Goal: Task Accomplishment & Management: Use online tool/utility

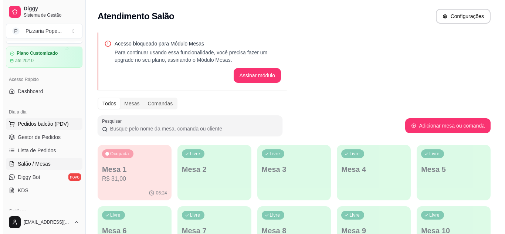
scroll to position [37, 0]
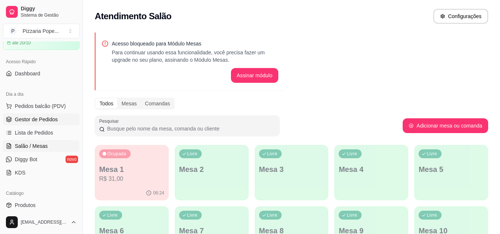
click at [38, 119] on span "Gestor de Pedidos" at bounding box center [36, 119] width 43 height 7
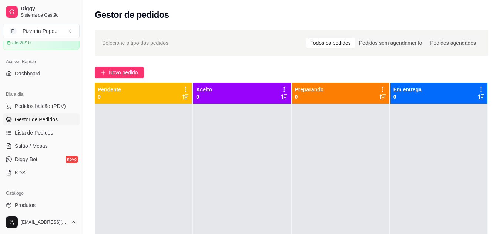
drag, startPoint x: 6, startPoint y: -9, endPoint x: 15, endPoint y: -32, distance: 24.6
click at [15, 0] on html "Diggy Sistema de Gestão P Pizzaria Pope ... Loja aberta Plano Customizado até 2…" at bounding box center [250, 117] width 500 height 234
click at [15, 105] on span "Pedidos balcão (PDV)" at bounding box center [40, 105] width 51 height 7
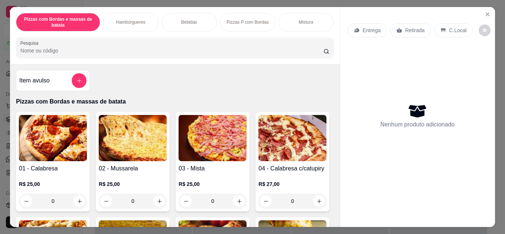
click at [81, 199] on div "0" at bounding box center [53, 201] width 68 height 15
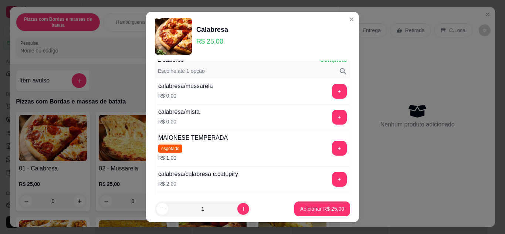
scroll to position [74, 0]
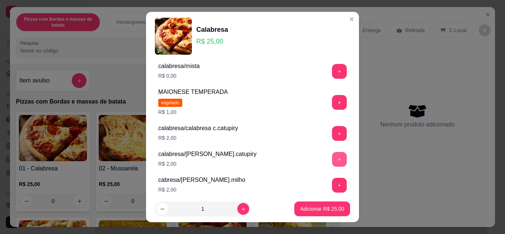
click at [332, 160] on button "+" at bounding box center [339, 159] width 15 height 15
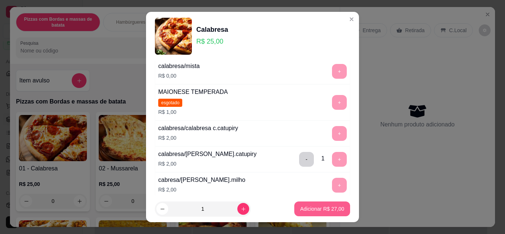
click at [307, 209] on p "Adicionar R$ 27,00" at bounding box center [322, 208] width 44 height 7
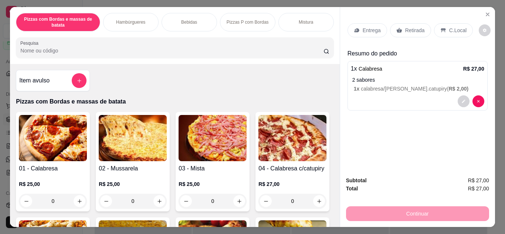
click at [363, 29] on p "Entrega" at bounding box center [372, 30] width 18 height 7
click at [377, 31] on p "Entrega" at bounding box center [372, 30] width 18 height 7
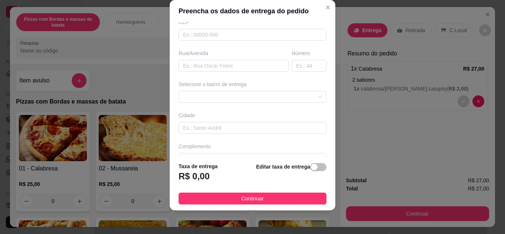
scroll to position [115, 0]
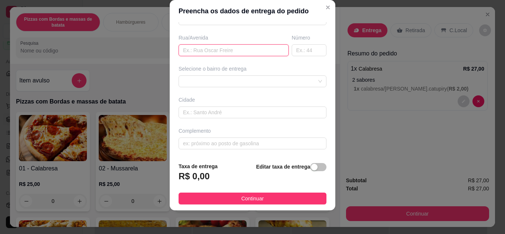
drag, startPoint x: 201, startPoint y: 50, endPoint x: 200, endPoint y: 55, distance: 5.3
click at [201, 54] on input "text" at bounding box center [234, 50] width 110 height 12
click at [209, 50] on input "text" at bounding box center [234, 50] width 110 height 12
click at [206, 52] on input "text" at bounding box center [234, 50] width 110 height 12
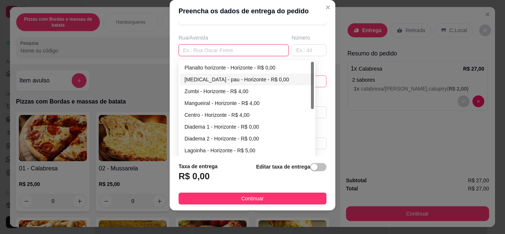
click at [218, 78] on div "641bdd37444ac4441d7ab4f6 641bdd6c444ac4441d7ab4f9 641bddbe444ac4441d7ab4fc [GEO…" at bounding box center [253, 81] width 148 height 12
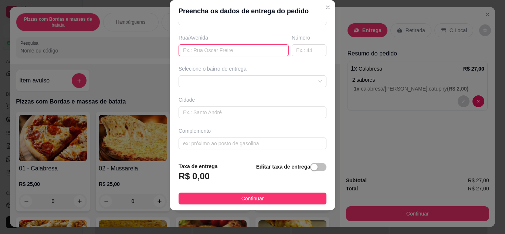
click at [233, 47] on input "text" at bounding box center [234, 50] width 110 height 12
click at [248, 79] on div "641bdd37444ac4441d7ab4f6 641bdd6c444ac4441d7ab4f9 [GEOGRAPHIC_DATA] - Horizonte…" at bounding box center [253, 81] width 148 height 12
click at [245, 52] on input "text" at bounding box center [234, 50] width 110 height 12
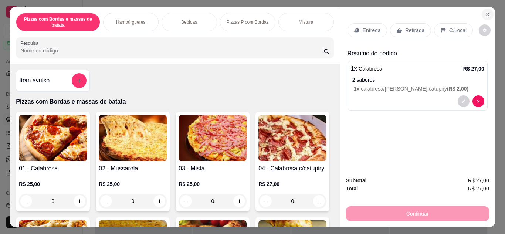
click at [485, 11] on icon "Close" at bounding box center [488, 14] width 6 height 6
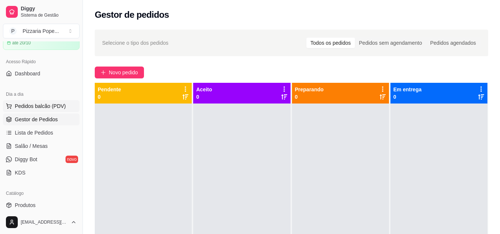
click at [59, 106] on span "Pedidos balcão (PDV)" at bounding box center [40, 105] width 51 height 7
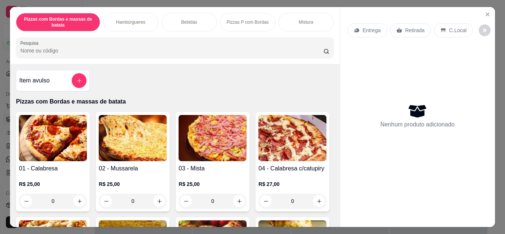
click at [75, 197] on div "0" at bounding box center [53, 201] width 68 height 15
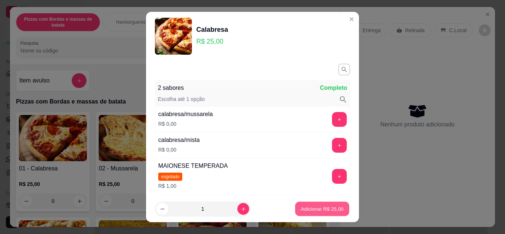
click at [315, 210] on p "Adicionar R$ 25,00" at bounding box center [322, 209] width 43 height 7
type input "1"
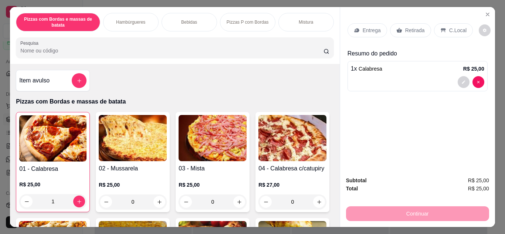
click at [378, 31] on div "Entrega" at bounding box center [368, 30] width 40 height 14
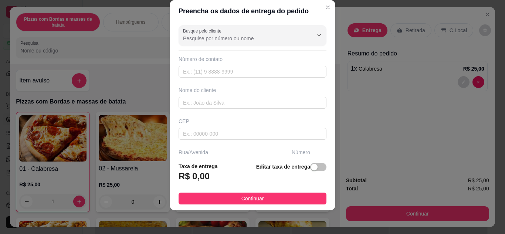
scroll to position [37, 0]
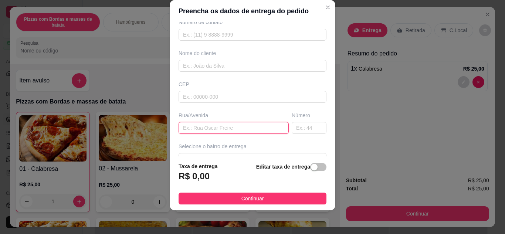
click at [218, 130] on input "text" at bounding box center [234, 128] width 110 height 12
click at [219, 130] on input "text" at bounding box center [234, 128] width 110 height 12
click at [233, 131] on input "14" at bounding box center [234, 128] width 110 height 12
type input "14"
click at [292, 128] on input "text" at bounding box center [309, 128] width 35 height 12
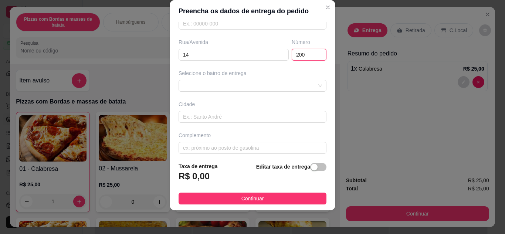
scroll to position [111, 0]
click at [288, 81] on div at bounding box center [253, 85] width 148 height 12
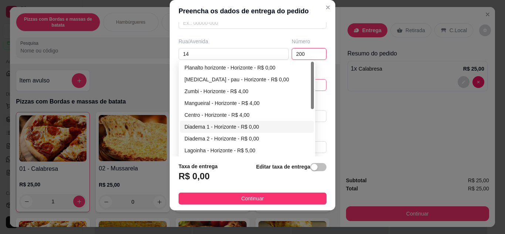
type input "200"
drag, startPoint x: 226, startPoint y: 128, endPoint x: 213, endPoint y: 119, distance: 15.8
click at [222, 125] on div "Diadema 1 - Horizonte - R$ 0,00" at bounding box center [247, 127] width 125 height 8
type input "Horizonte"
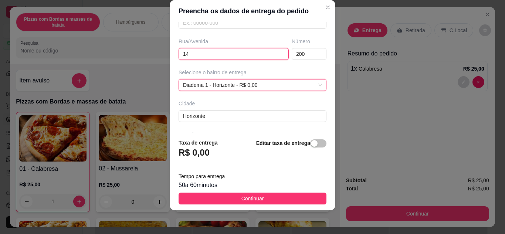
click at [180, 54] on input "14" at bounding box center [234, 54] width 110 height 12
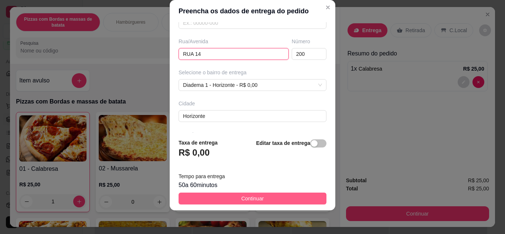
type input "RUA 14"
click at [238, 193] on button "Continuar" at bounding box center [253, 199] width 148 height 12
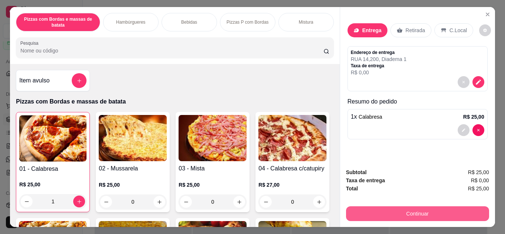
click at [396, 214] on button "Continuar" at bounding box center [417, 213] width 143 height 15
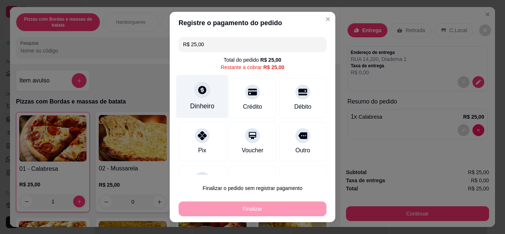
click at [194, 91] on div at bounding box center [202, 90] width 16 height 16
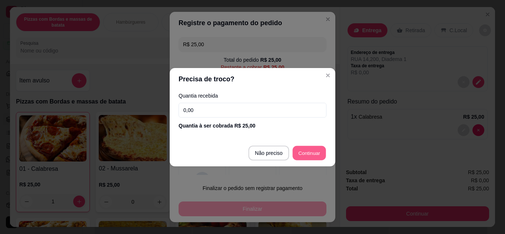
type input "R$ 0,00"
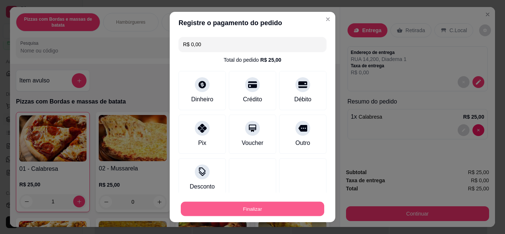
click at [280, 205] on button "Finalizar" at bounding box center [252, 209] width 143 height 14
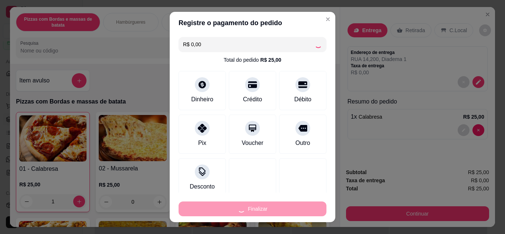
click at [283, 203] on div "Finalizar" at bounding box center [253, 209] width 148 height 15
type input "0"
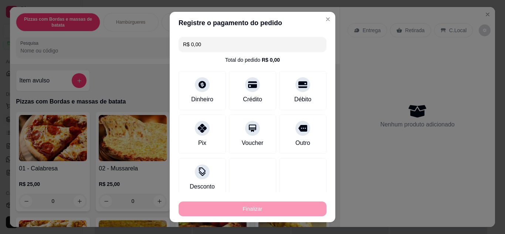
type input "-R$ 25,00"
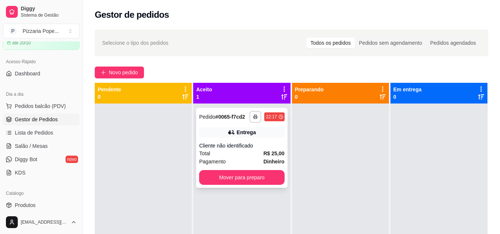
click at [262, 142] on div "Cliente não identificado" at bounding box center [241, 145] width 85 height 7
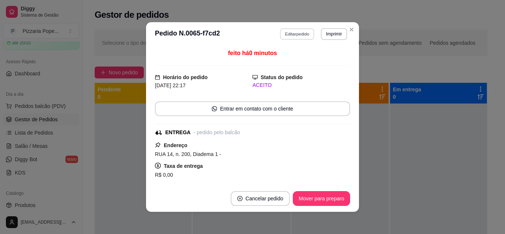
click at [294, 30] on button "Editar pedido" at bounding box center [297, 33] width 34 height 11
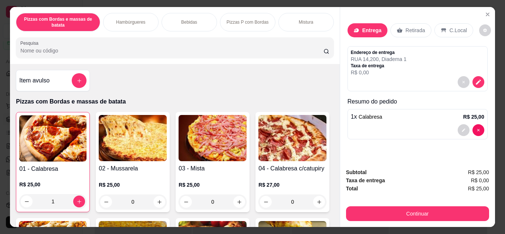
click at [143, 15] on div "Hambúrgueres" at bounding box center [130, 22] width 55 height 18
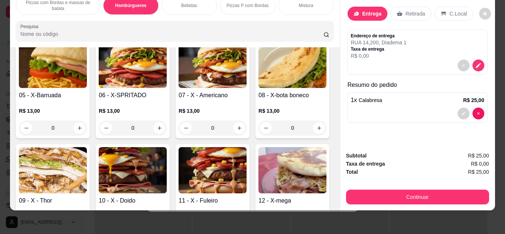
scroll to position [724, 0]
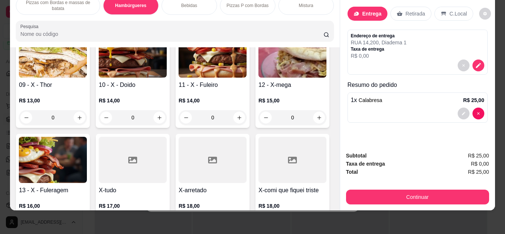
click at [186, 6] on div "Bebidas" at bounding box center [189, 5] width 55 height 18
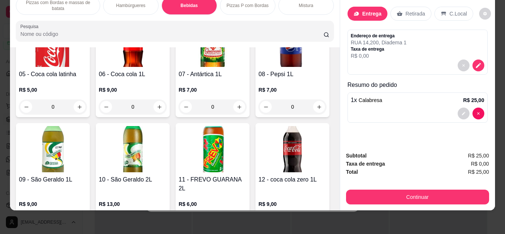
scroll to position [1223, 0]
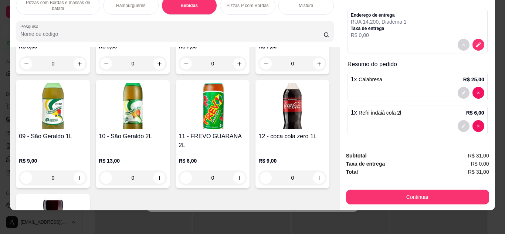
type input "0"
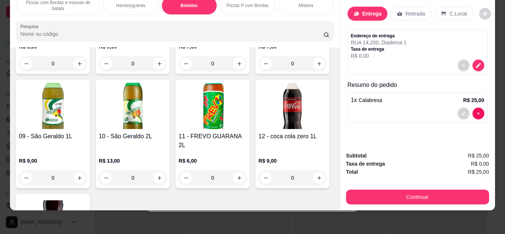
scroll to position [0, 0]
type input "1"
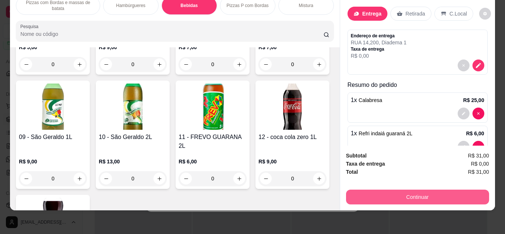
click at [395, 190] on button "Continuar" at bounding box center [417, 197] width 143 height 15
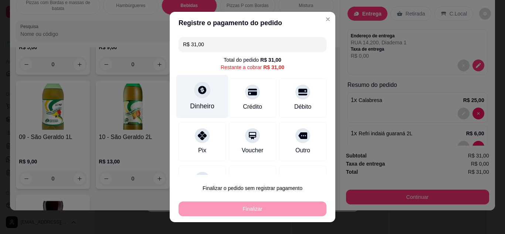
click at [183, 93] on div "Dinheiro" at bounding box center [202, 96] width 52 height 43
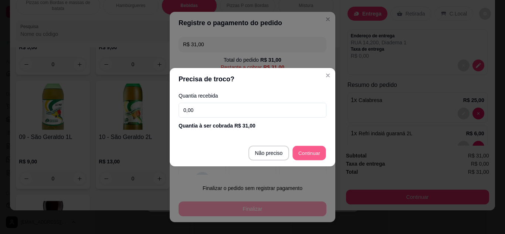
type input "R$ 0,00"
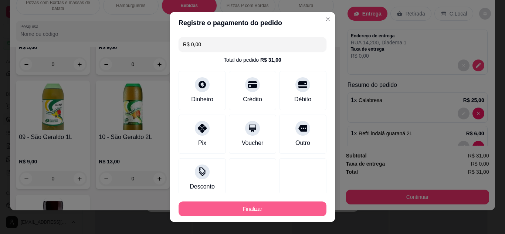
click at [278, 210] on button "Finalizar" at bounding box center [253, 209] width 148 height 15
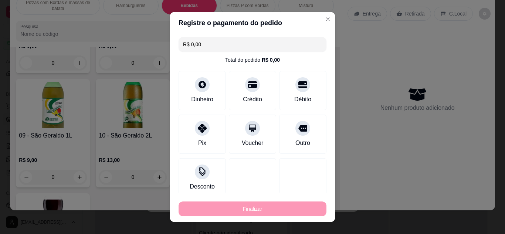
type input "0"
type input "-R$ 31,00"
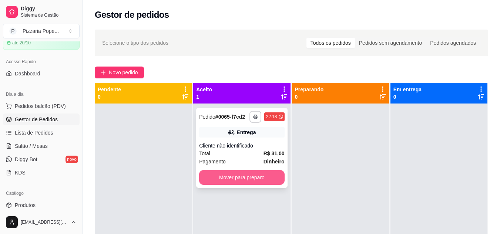
click at [246, 182] on button "Mover para preparo" at bounding box center [241, 177] width 85 height 15
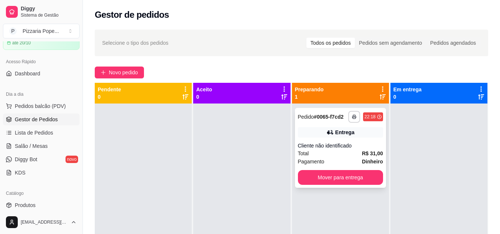
click at [354, 146] on div "Cliente não identificado" at bounding box center [340, 145] width 85 height 7
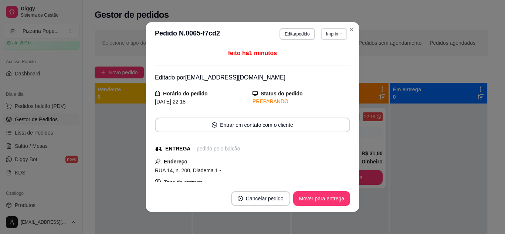
click at [332, 34] on button "Imprimir" at bounding box center [334, 34] width 26 height 12
click at [320, 61] on button "Impressora" at bounding box center [318, 60] width 54 height 12
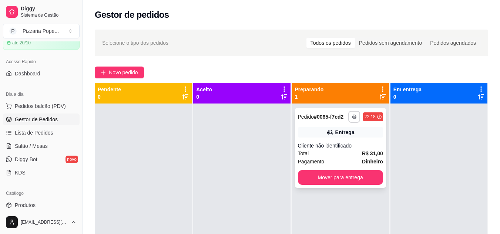
click at [322, 155] on div "Total R$ 31,00" at bounding box center [340, 153] width 85 height 8
click at [51, 100] on div "Dia a dia" at bounding box center [41, 94] width 77 height 12
click at [51, 106] on span "Pedidos balcão (PDV)" at bounding box center [40, 105] width 51 height 7
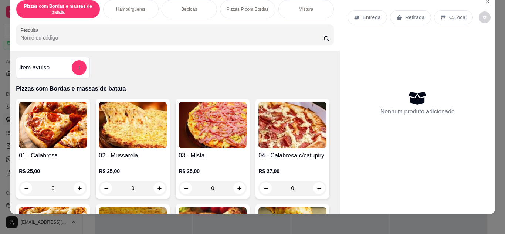
scroll to position [20, 0]
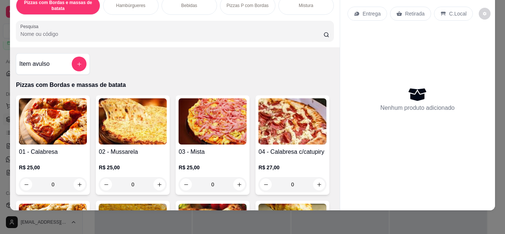
click at [75, 182] on div "0" at bounding box center [53, 184] width 68 height 15
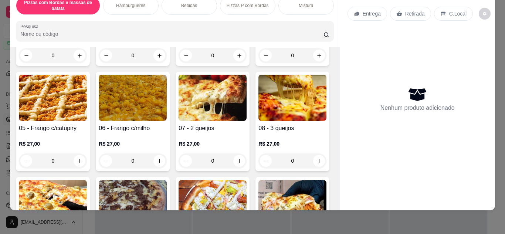
scroll to position [111, 0]
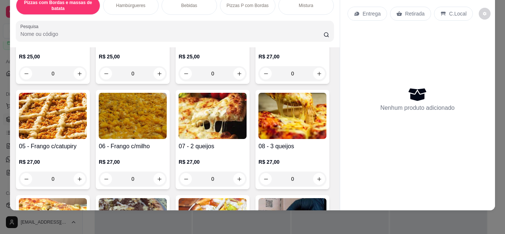
click at [87, 172] on div "0" at bounding box center [53, 179] width 68 height 15
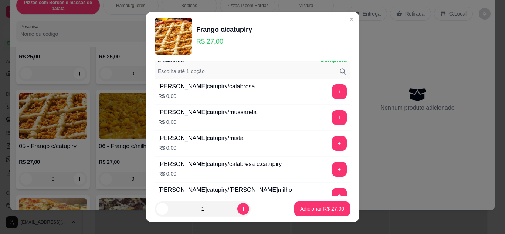
scroll to position [0, 0]
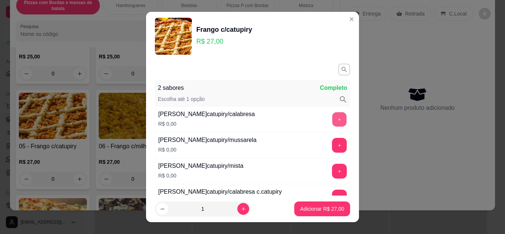
click at [332, 120] on button "+" at bounding box center [339, 119] width 14 height 14
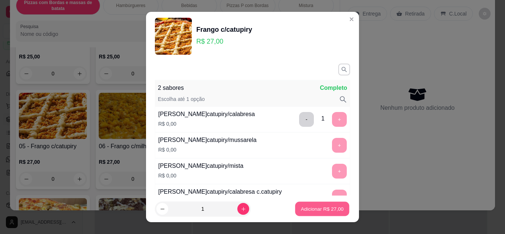
click at [321, 209] on p "Adicionar R$ 27,00" at bounding box center [322, 209] width 43 height 7
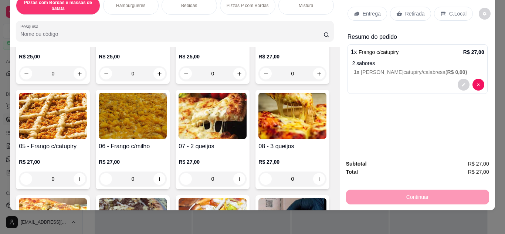
click at [370, 11] on p "Entrega" at bounding box center [372, 13] width 18 height 7
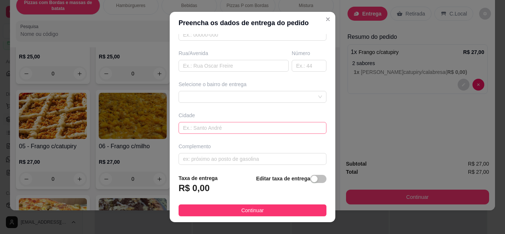
scroll to position [74, 0]
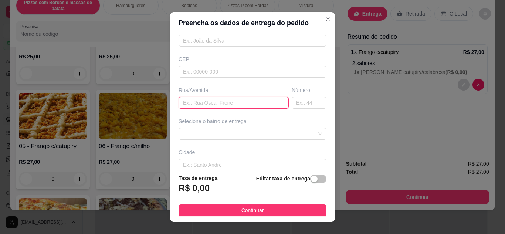
click at [221, 103] on input "text" at bounding box center [234, 103] width 110 height 12
type input "m"
type input "M"
click at [218, 101] on input "text" at bounding box center [234, 103] width 110 height 12
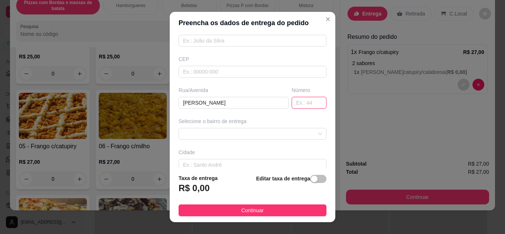
click at [292, 104] on input "text" at bounding box center [309, 103] width 35 height 12
click at [237, 102] on input "[PERSON_NAME]" at bounding box center [234, 103] width 110 height 12
type input "[PERSON_NAME]"
click at [292, 103] on input "text" at bounding box center [309, 103] width 35 height 12
click at [282, 135] on span at bounding box center [252, 133] width 139 height 11
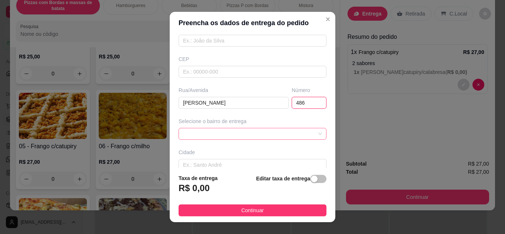
type input "486"
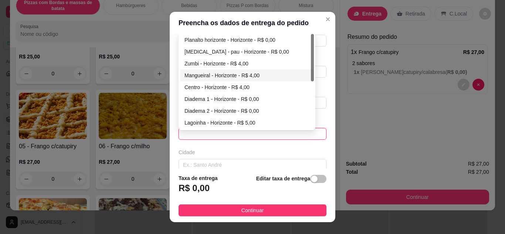
click at [239, 80] on div "Mangueiral - Horizonte - R$ 4,00" at bounding box center [247, 76] width 134 height 12
type input "Horizonte"
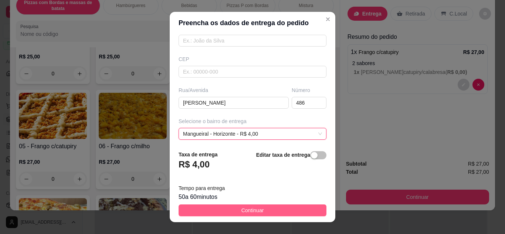
click at [244, 209] on span "Continuar" at bounding box center [252, 210] width 23 height 8
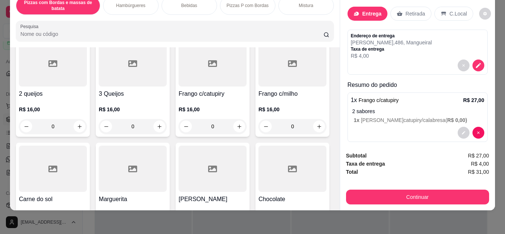
scroll to position [1516, 0]
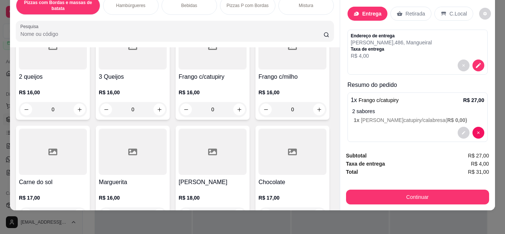
type input "1"
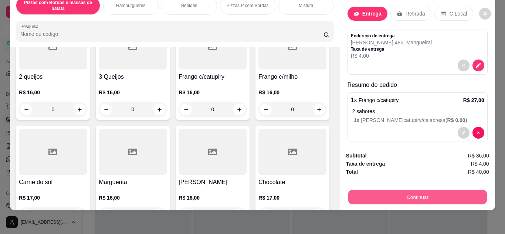
click at [408, 190] on button "Continuar" at bounding box center [417, 197] width 139 height 14
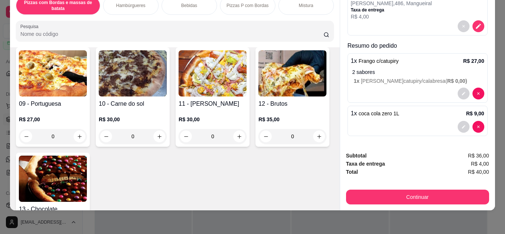
scroll to position [40, 0]
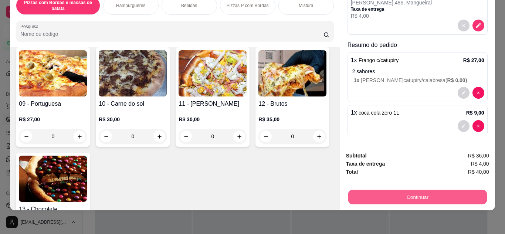
click at [448, 193] on button "Continuar" at bounding box center [417, 197] width 139 height 14
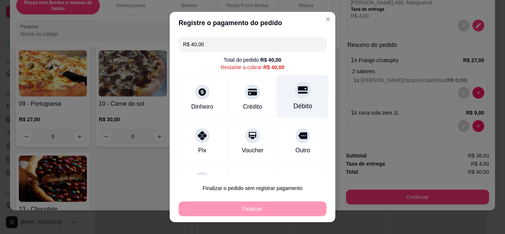
click at [294, 103] on div "Débito" at bounding box center [303, 106] width 19 height 10
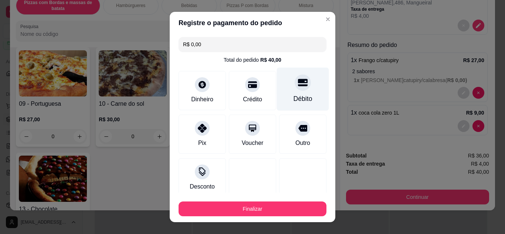
type input "R$ 0,00"
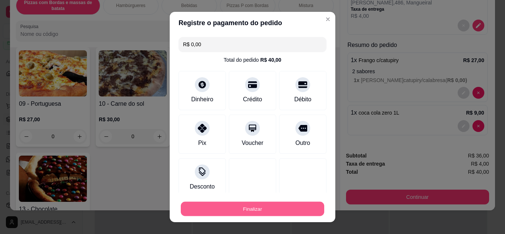
click at [247, 209] on button "Finalizar" at bounding box center [252, 209] width 143 height 14
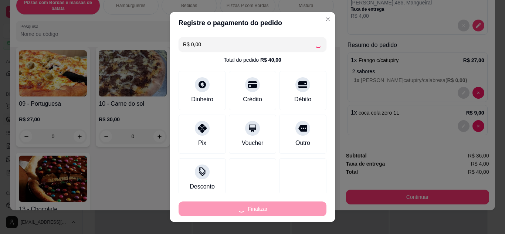
type input "0"
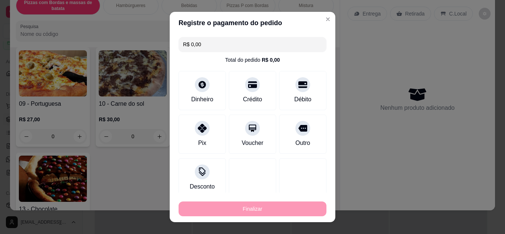
type input "-R$ 40,00"
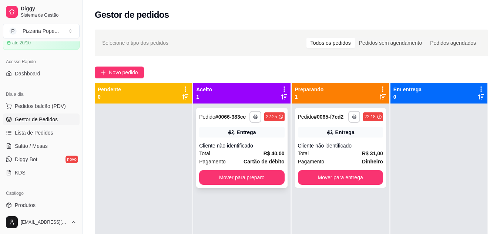
click at [229, 146] on div "Cliente não identificado" at bounding box center [241, 145] width 85 height 7
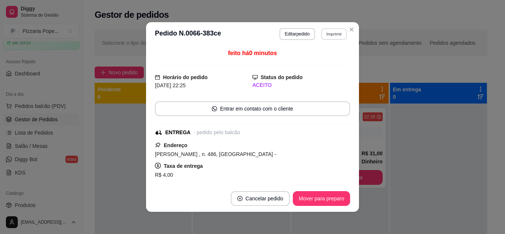
click at [326, 37] on button "Imprimir" at bounding box center [334, 33] width 26 height 11
click at [324, 63] on button "Impressora" at bounding box center [318, 60] width 54 height 12
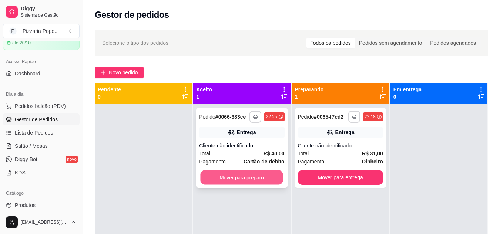
click at [245, 180] on button "Mover para preparo" at bounding box center [241, 177] width 82 height 14
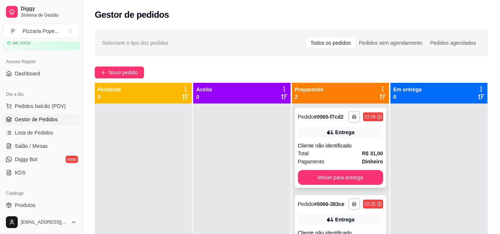
click at [341, 144] on div "Cliente não identificado" at bounding box center [340, 145] width 85 height 7
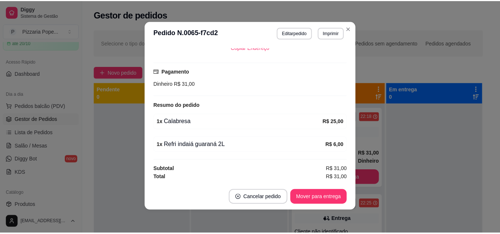
scroll to position [1, 0]
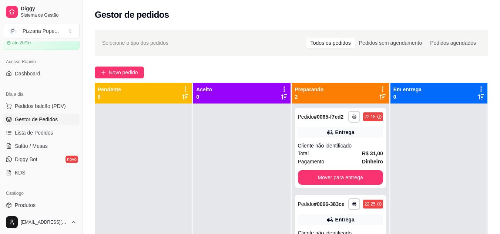
click at [263, 148] on div at bounding box center [241, 221] width 97 height 234
click at [361, 149] on div "Cliente não identificado" at bounding box center [340, 145] width 85 height 7
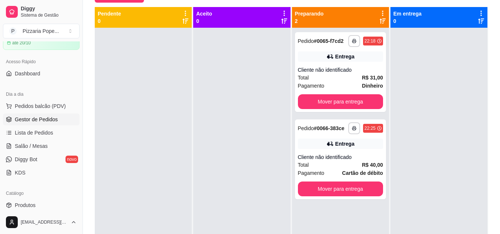
scroll to position [113, 0]
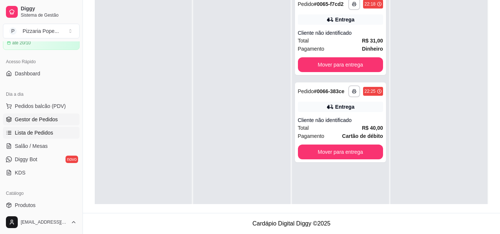
click at [38, 129] on span "Lista de Pedidos" at bounding box center [34, 132] width 38 height 7
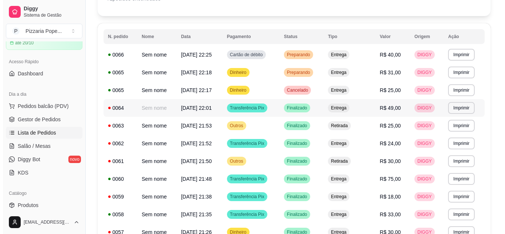
scroll to position [74, 0]
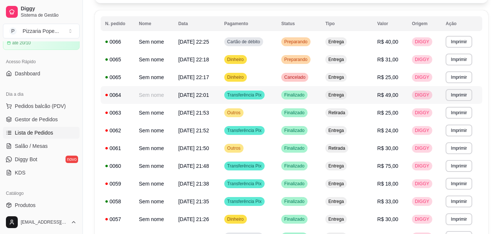
click at [170, 95] on td "Sem nome" at bounding box center [153, 95] width 39 height 18
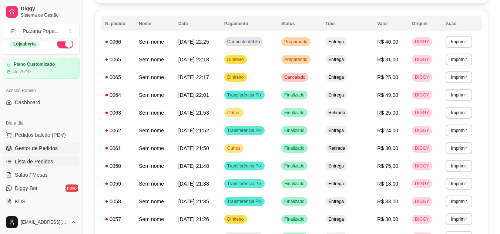
scroll to position [0, 0]
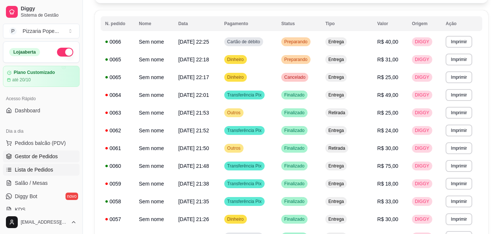
click at [39, 153] on span "Gestor de Pedidos" at bounding box center [36, 156] width 43 height 7
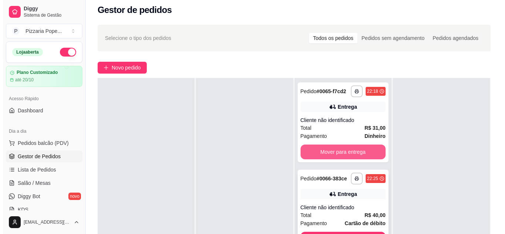
scroll to position [37, 0]
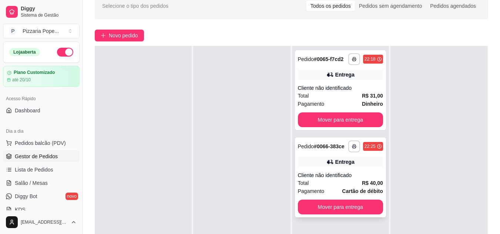
click at [348, 184] on div "Total R$ 40,00" at bounding box center [340, 183] width 85 height 8
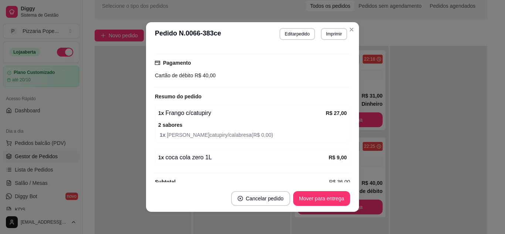
scroll to position [160, 0]
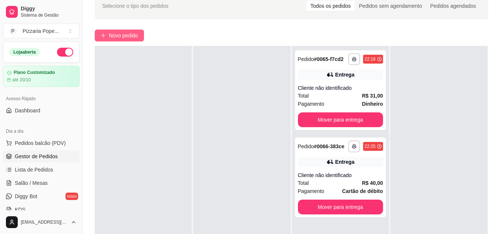
click at [135, 39] on span "Novo pedido" at bounding box center [123, 35] width 29 height 8
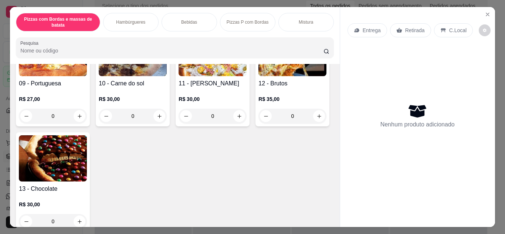
scroll to position [259, 0]
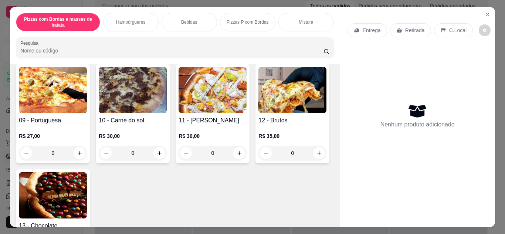
click at [258, 55] on div "0" at bounding box center [292, 47] width 68 height 15
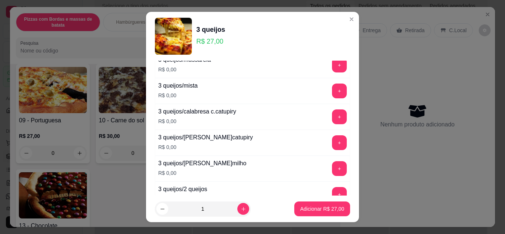
scroll to position [37, 0]
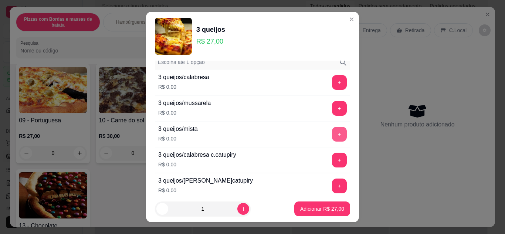
click at [332, 131] on button "+" at bounding box center [339, 134] width 15 height 15
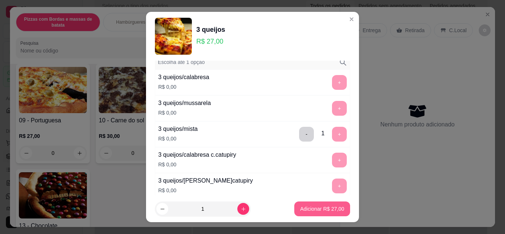
click at [327, 211] on p "Adicionar R$ 27,00" at bounding box center [322, 208] width 44 height 7
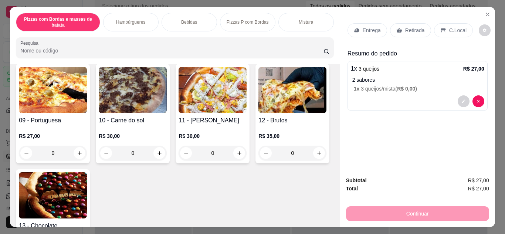
click at [359, 30] on div "Entrega" at bounding box center [368, 30] width 40 height 14
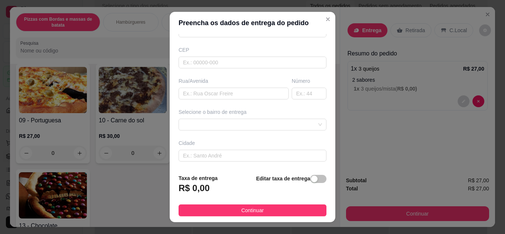
scroll to position [41, 0]
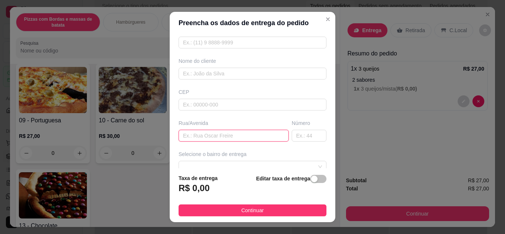
click at [209, 135] on input "text" at bounding box center [234, 136] width 110 height 12
type input "[PERSON_NAME]"
click at [311, 138] on input "text" at bounding box center [309, 136] width 35 height 12
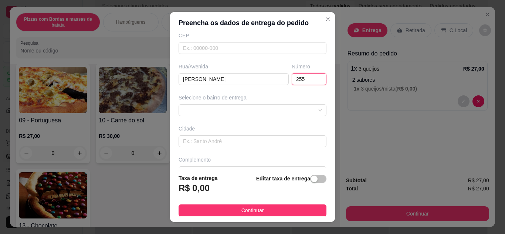
scroll to position [115, 0]
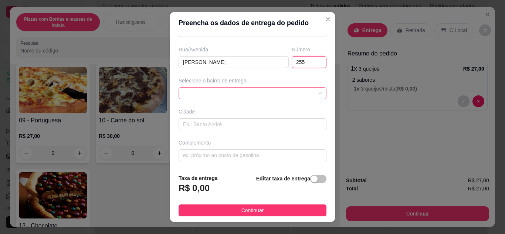
click at [293, 95] on div at bounding box center [253, 93] width 148 height 12
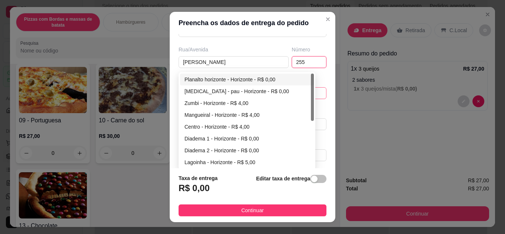
type input "255"
click at [244, 82] on div "Planalto horizonte - Horizonte - R$ 0,00" at bounding box center [247, 79] width 125 height 8
type input "Horizonte"
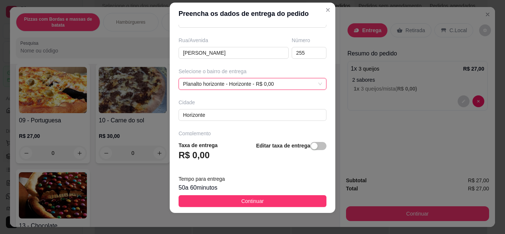
scroll to position [12, 0]
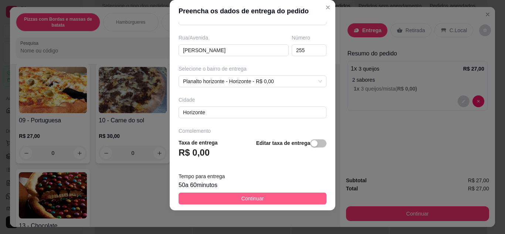
click at [271, 201] on button "Continuar" at bounding box center [253, 199] width 148 height 12
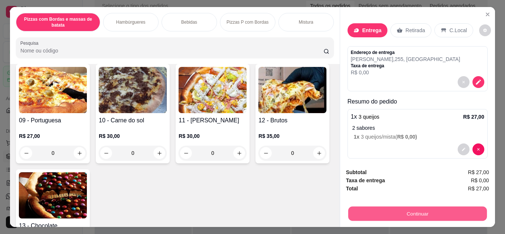
click at [416, 214] on button "Continuar" at bounding box center [417, 214] width 139 height 14
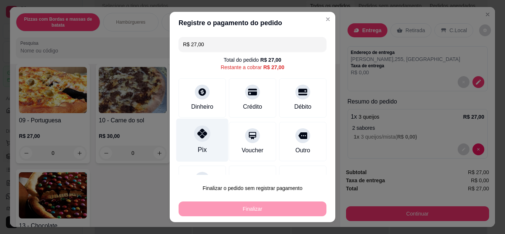
click at [185, 149] on div "Pix" at bounding box center [202, 139] width 52 height 43
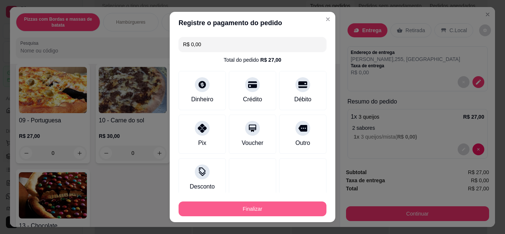
click at [226, 208] on button "Finalizar" at bounding box center [253, 209] width 148 height 15
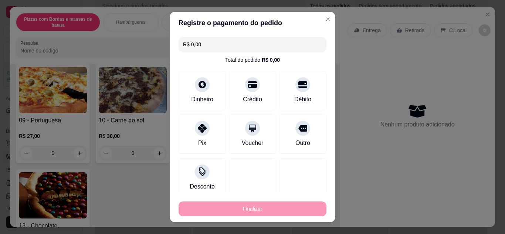
type input "-R$ 27,00"
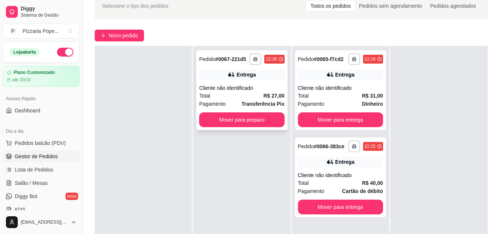
click at [247, 98] on div "Total R$ 27,00" at bounding box center [241, 96] width 85 height 8
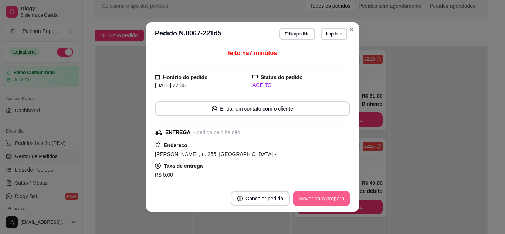
click at [311, 203] on button "Mover para preparo" at bounding box center [321, 198] width 57 height 15
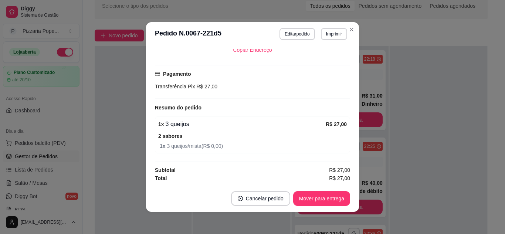
scroll to position [1, 0]
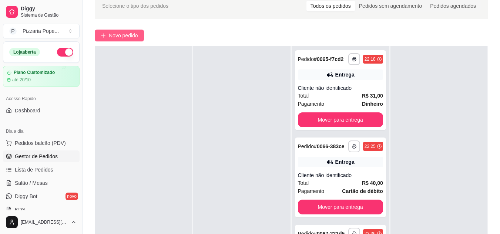
click at [111, 41] on button "Novo pedido" at bounding box center [119, 36] width 49 height 12
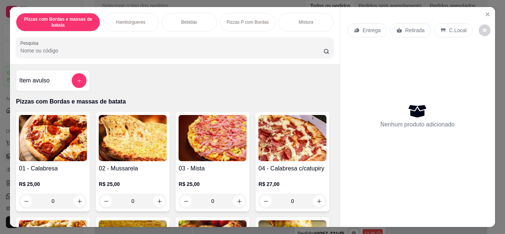
click at [76, 200] on div "0" at bounding box center [53, 201] width 68 height 15
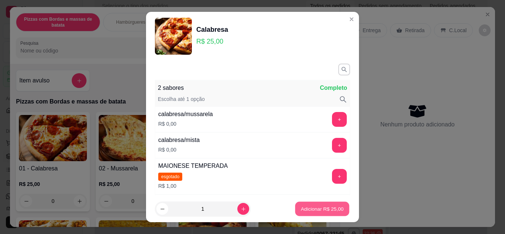
click at [295, 205] on button "Adicionar R$ 25,00" at bounding box center [322, 209] width 54 height 14
type input "1"
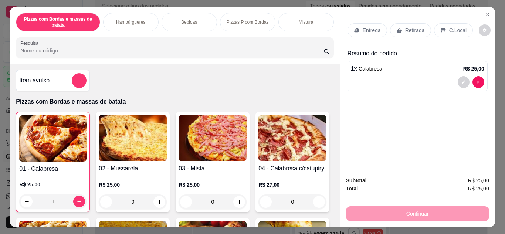
click at [378, 29] on div "Entrega" at bounding box center [368, 30] width 40 height 14
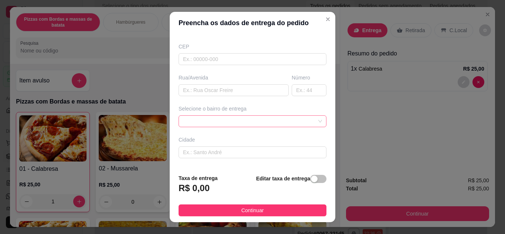
scroll to position [41, 0]
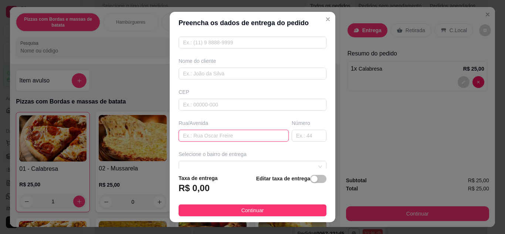
click at [251, 133] on input "text" at bounding box center [234, 136] width 110 height 12
type input "[PERSON_NAME]"
click at [293, 134] on input "text" at bounding box center [309, 136] width 35 height 12
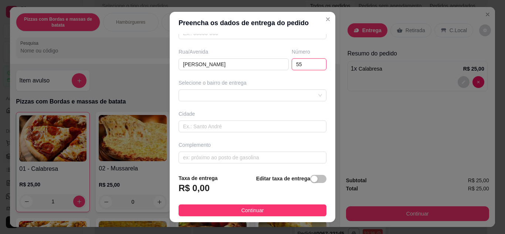
scroll to position [115, 0]
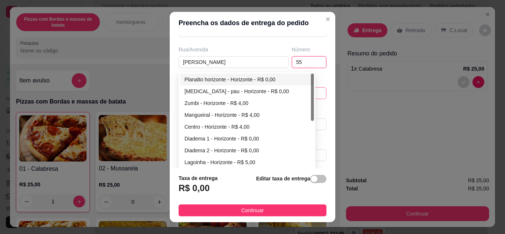
click at [292, 94] on div "641bdd37444ac4441d7ab4f6 641bdd6c444ac4441d7ab4f9 [GEOGRAPHIC_DATA] - Horizonte…" at bounding box center [253, 93] width 148 height 12
type input "55"
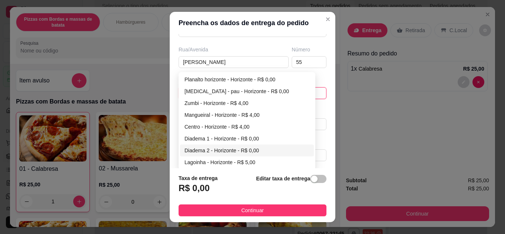
click at [253, 149] on div "Diadema 2 - Horizonte - R$ 0,00" at bounding box center [247, 150] width 125 height 8
type input "Horizonte"
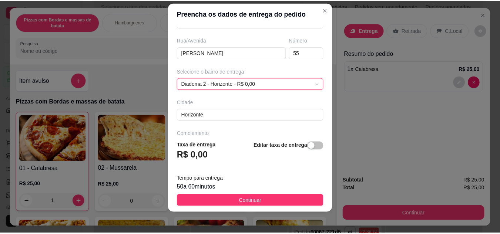
scroll to position [12, 0]
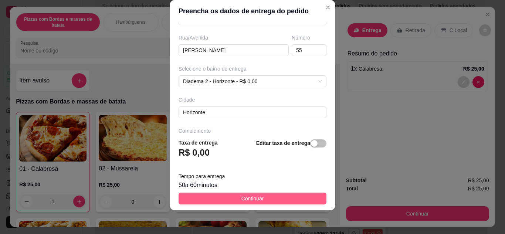
click at [255, 199] on span "Continuar" at bounding box center [252, 199] width 23 height 8
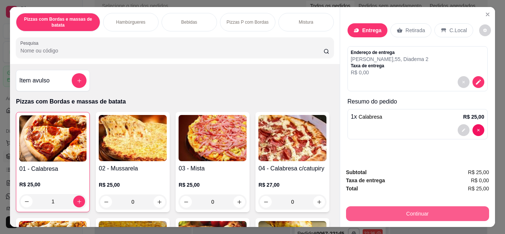
click at [413, 213] on button "Continuar" at bounding box center [417, 213] width 143 height 15
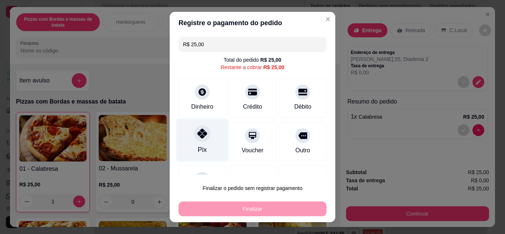
click at [200, 137] on icon at bounding box center [202, 134] width 10 height 10
type input "R$ 0,00"
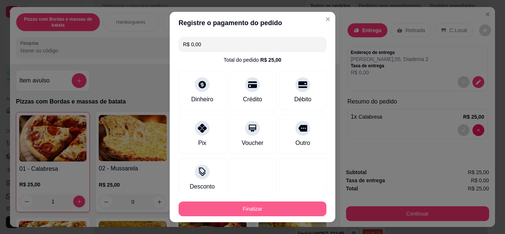
click at [243, 209] on button "Finalizar" at bounding box center [253, 209] width 148 height 15
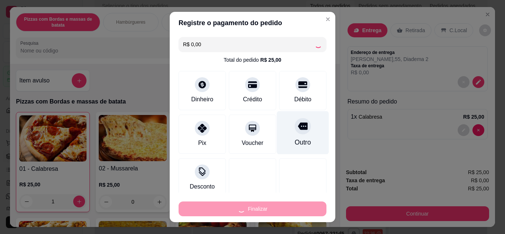
type input "0"
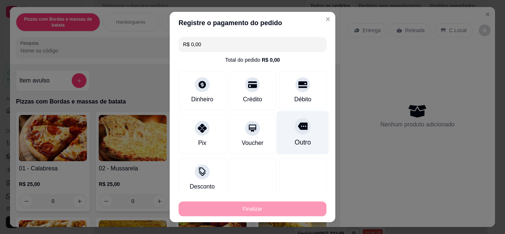
type input "-R$ 25,00"
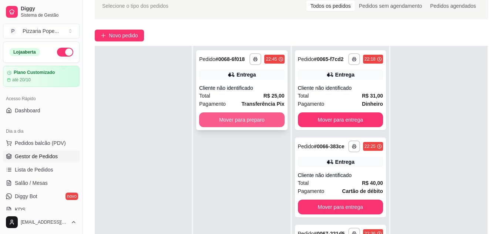
click at [235, 119] on button "Mover para preparo" at bounding box center [241, 119] width 85 height 15
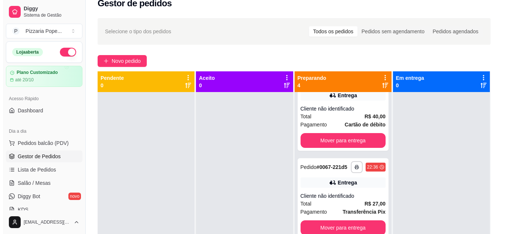
scroll to position [9, 0]
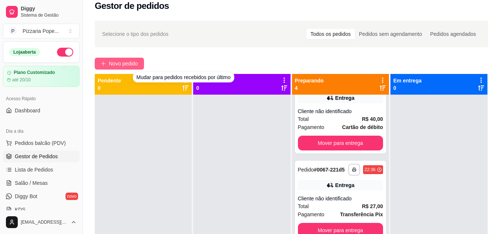
click at [102, 67] on button "Novo pedido" at bounding box center [119, 64] width 49 height 12
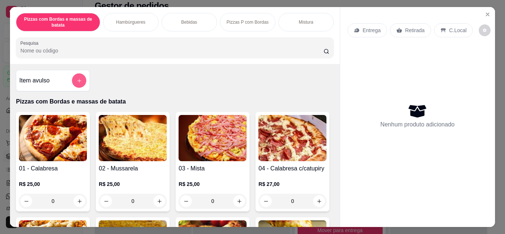
click at [77, 78] on icon "add-separate-item" at bounding box center [80, 81] width 6 height 6
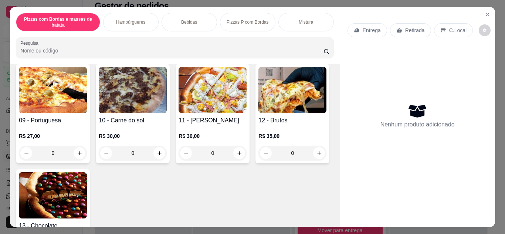
scroll to position [222, 0]
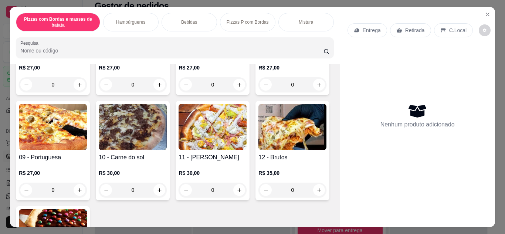
click at [258, 92] on div "0" at bounding box center [292, 84] width 68 height 15
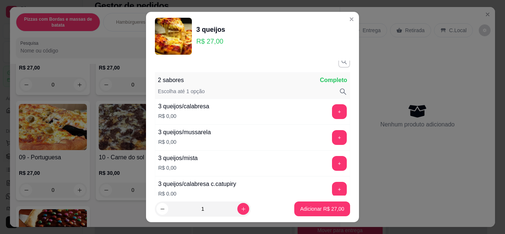
scroll to position [0, 0]
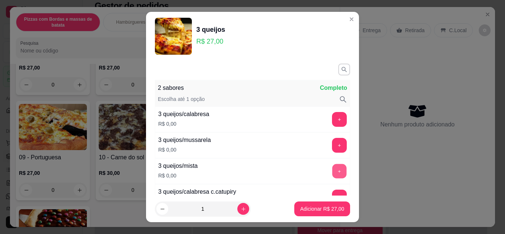
click at [332, 174] on button "+" at bounding box center [339, 171] width 14 height 14
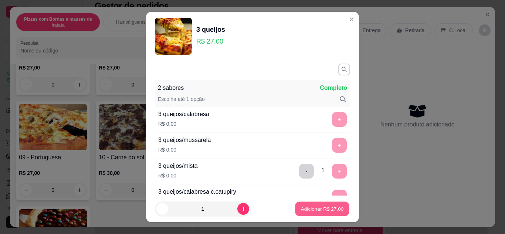
click at [324, 210] on p "Adicionar R$ 27,00" at bounding box center [322, 209] width 43 height 7
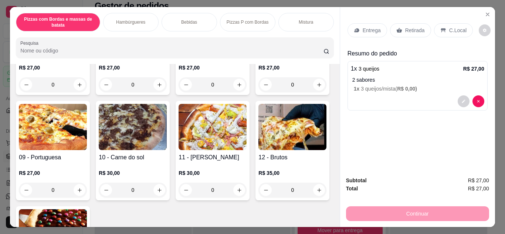
click at [363, 28] on p "Entrega" at bounding box center [372, 30] width 18 height 7
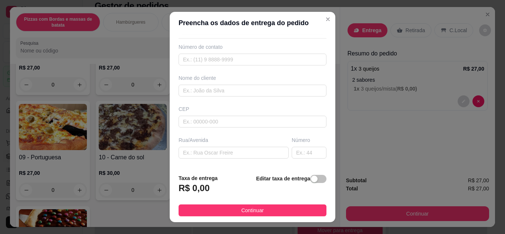
scroll to position [37, 0]
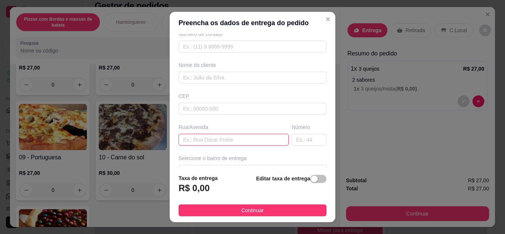
click at [218, 140] on input "text" at bounding box center [234, 140] width 110 height 12
type input "[PERSON_NAME]"
click at [292, 139] on input "text" at bounding box center [309, 140] width 35 height 12
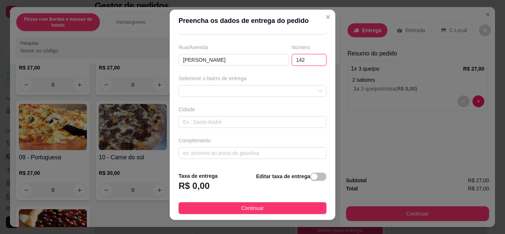
scroll to position [0, 0]
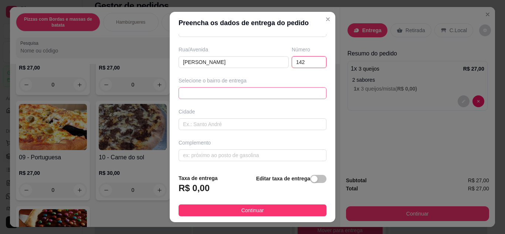
click at [204, 97] on div "641bdd37444ac4441d7ab4f6 641bdd6c444ac4441d7ab4f9 [GEOGRAPHIC_DATA] - Horizonte…" at bounding box center [253, 93] width 148 height 12
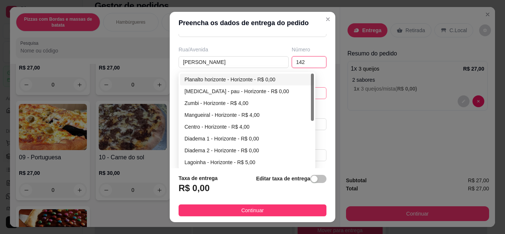
type input "142"
click at [205, 82] on div "Planalto horizonte - Horizonte - R$ 0,00" at bounding box center [247, 79] width 125 height 8
type input "Horizonte"
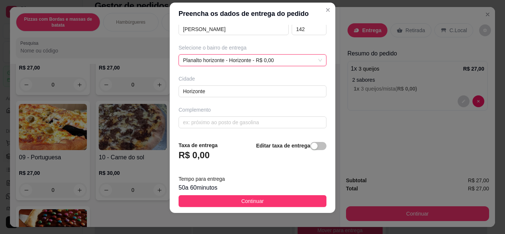
scroll to position [12, 0]
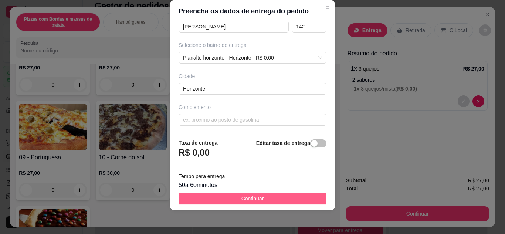
click at [233, 200] on button "Continuar" at bounding box center [253, 199] width 148 height 12
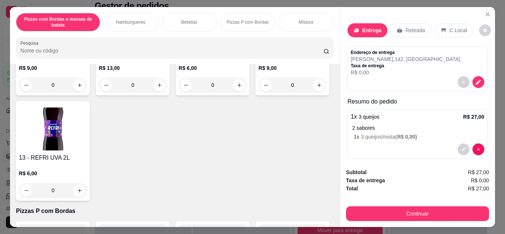
scroll to position [1405, 0]
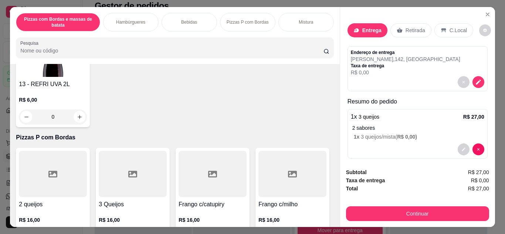
type input "1"
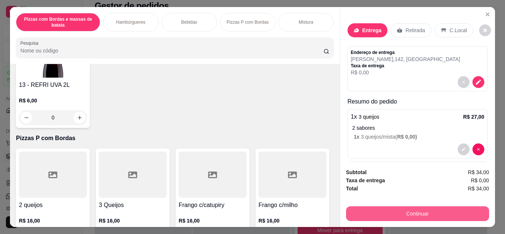
click at [406, 210] on button "Continuar" at bounding box center [417, 213] width 143 height 15
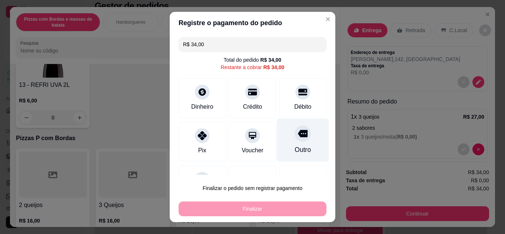
click at [297, 138] on div at bounding box center [303, 133] width 16 height 16
type input "R$ 0,00"
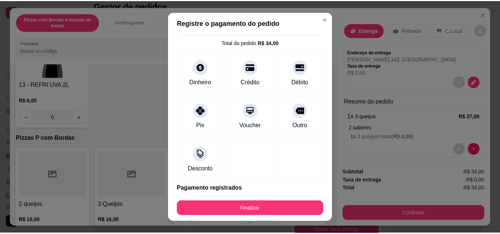
scroll to position [46, 0]
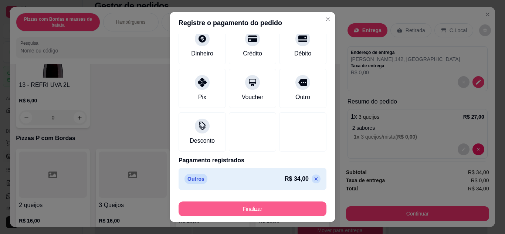
click at [260, 209] on button "Finalizar" at bounding box center [253, 209] width 148 height 15
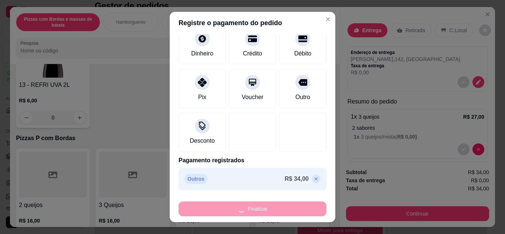
type input "0"
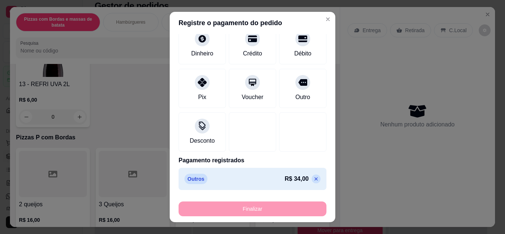
type input "-R$ 34,00"
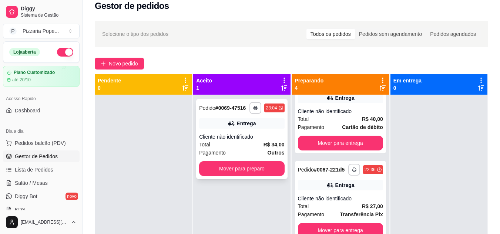
click at [261, 120] on div "Entrega" at bounding box center [241, 123] width 85 height 10
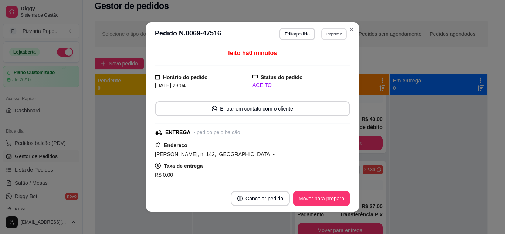
click at [328, 39] on button "Imprimir" at bounding box center [334, 33] width 26 height 11
click at [319, 62] on button "Impressora" at bounding box center [318, 60] width 54 height 12
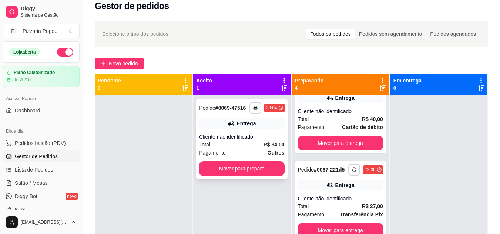
click at [263, 147] on strong "R$ 34,00" at bounding box center [273, 145] width 21 height 6
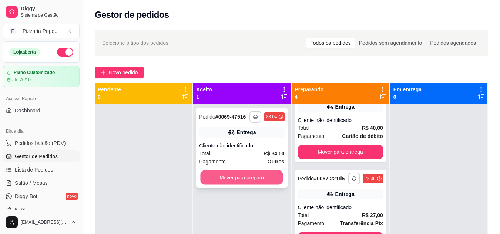
click at [258, 181] on button "Mover para preparo" at bounding box center [241, 177] width 82 height 14
